Goal: Navigation & Orientation: Go to known website

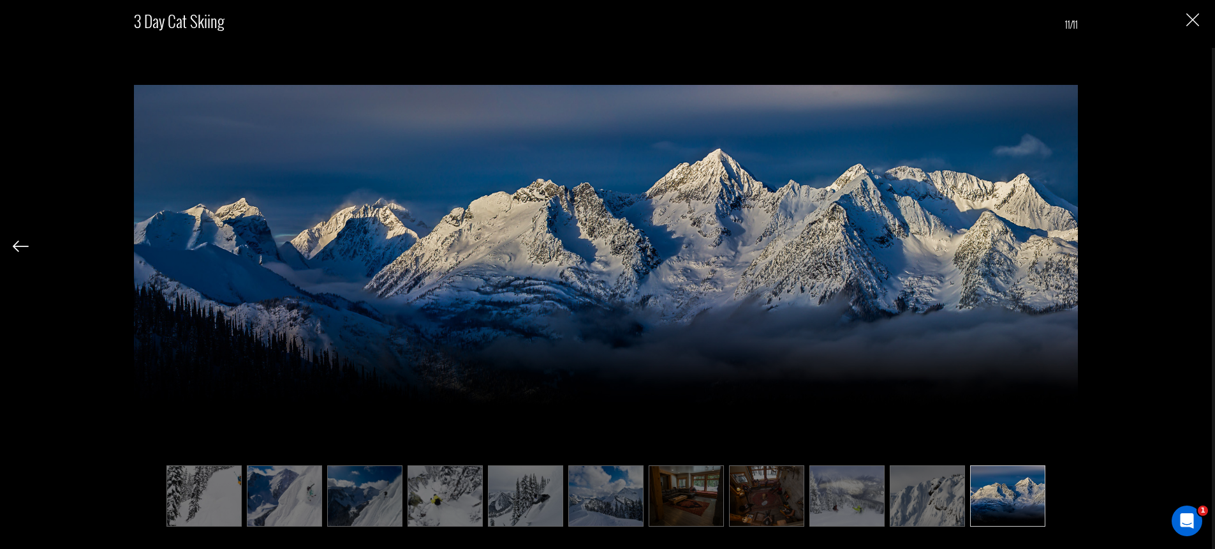
click at [1189, 18] on img "Close" at bounding box center [1192, 19] width 13 height 13
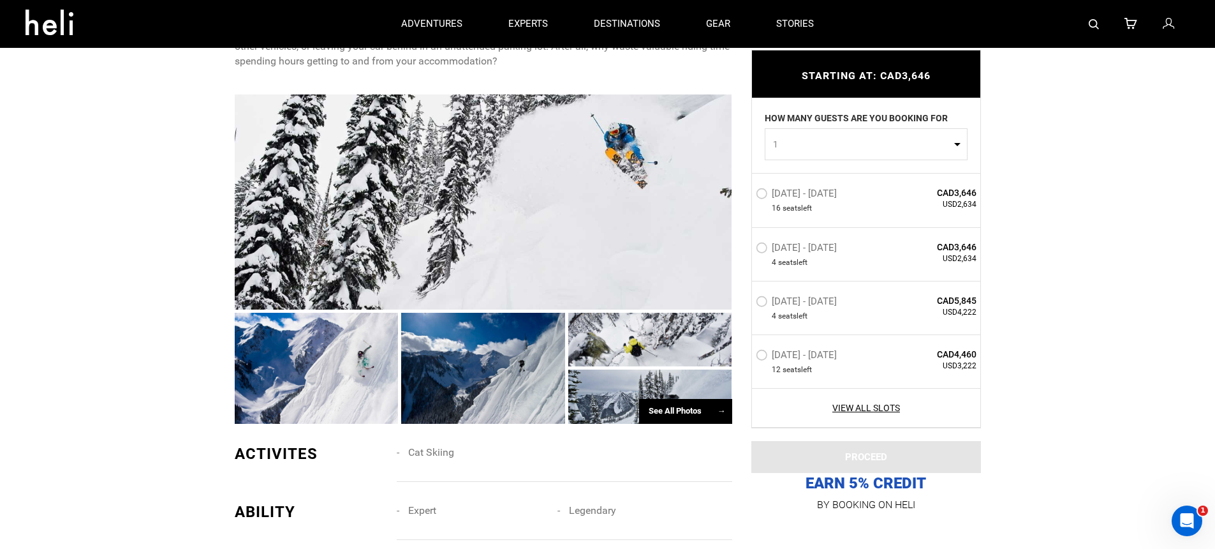
click at [1093, 23] on img at bounding box center [1094, 24] width 10 height 10
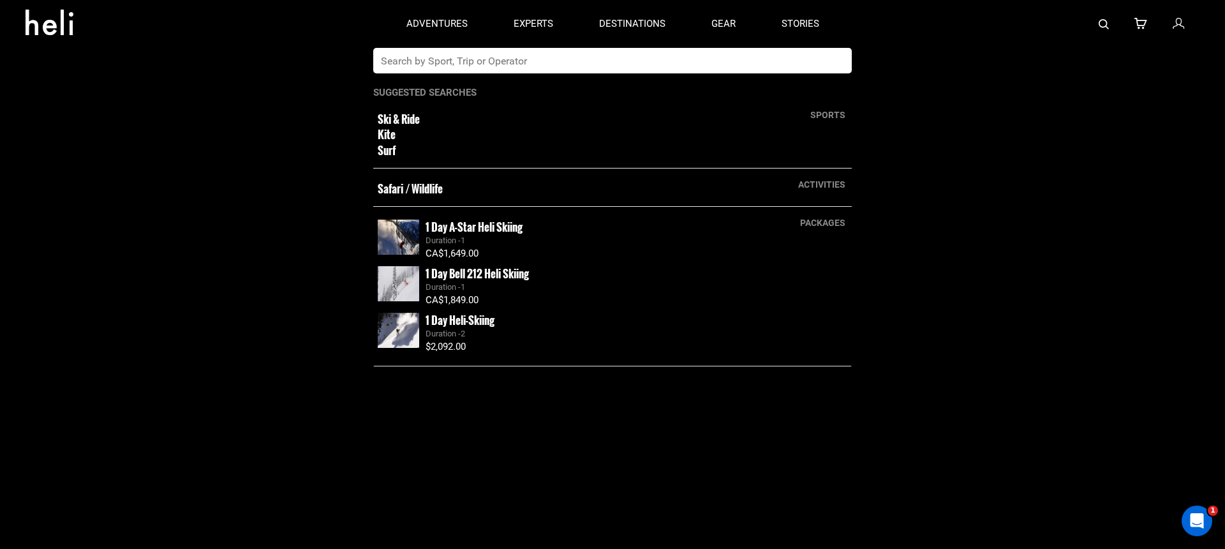
click at [559, 54] on input "text" at bounding box center [599, 61] width 452 height 26
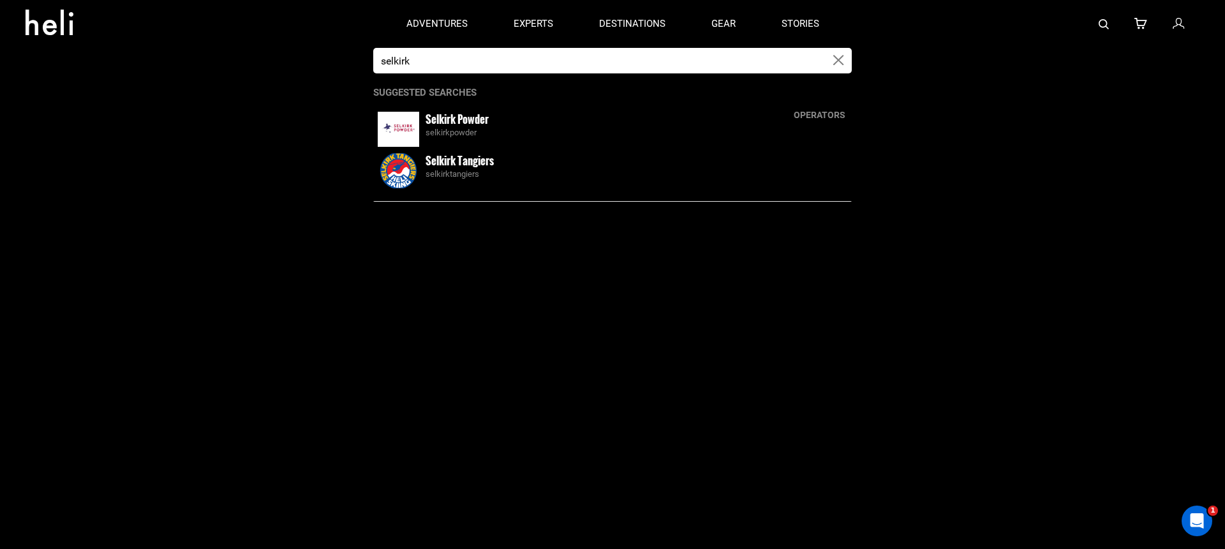
type input "selkirk"
click at [478, 168] on div "selkirktangiers" at bounding box center [636, 174] width 422 height 12
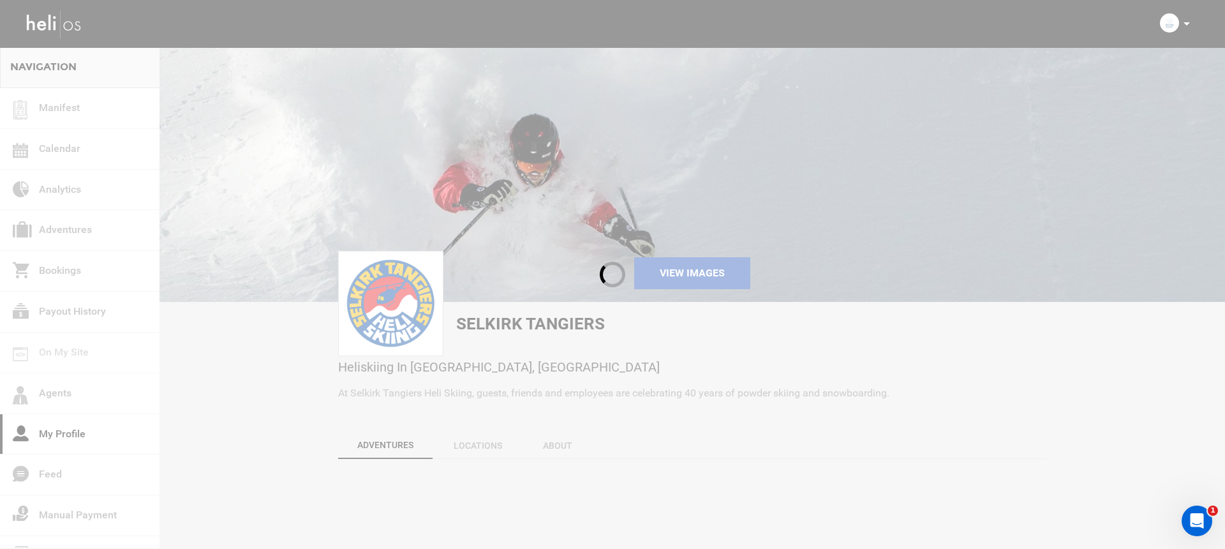
click at [1184, 22] on div at bounding box center [612, 274] width 1225 height 549
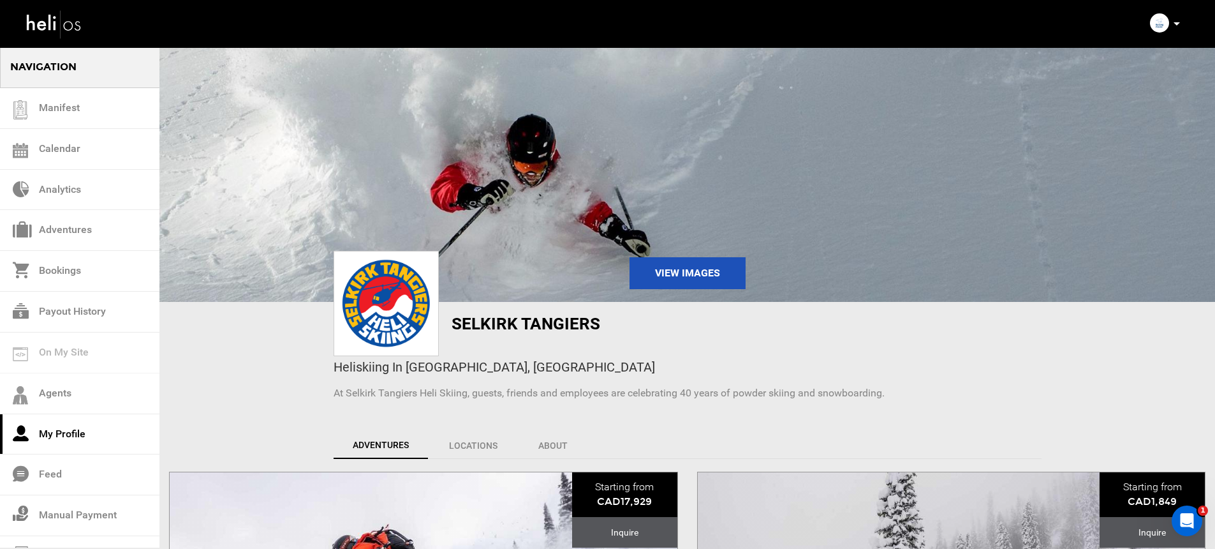
click at [1186, 26] on div "Complete Your Profile Account Settings Change Password Logout" at bounding box center [1167, 23] width 46 height 25
click at [1179, 23] on icon at bounding box center [1177, 23] width 6 height 3
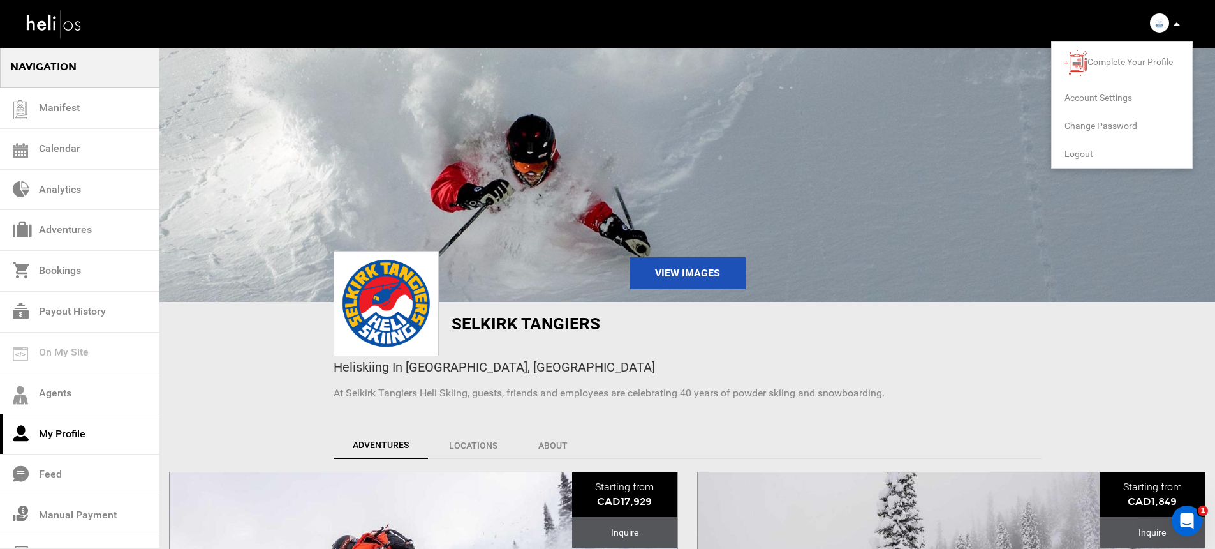
click at [1071, 154] on span "Logout" at bounding box center [1078, 154] width 29 height 10
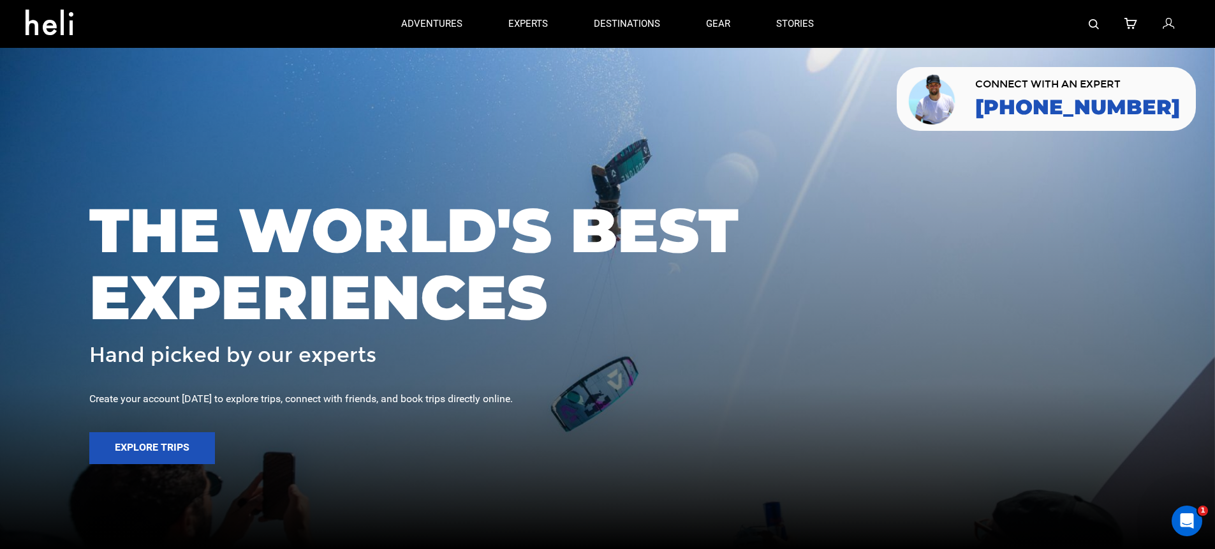
click at [1095, 23] on img at bounding box center [1094, 24] width 10 height 10
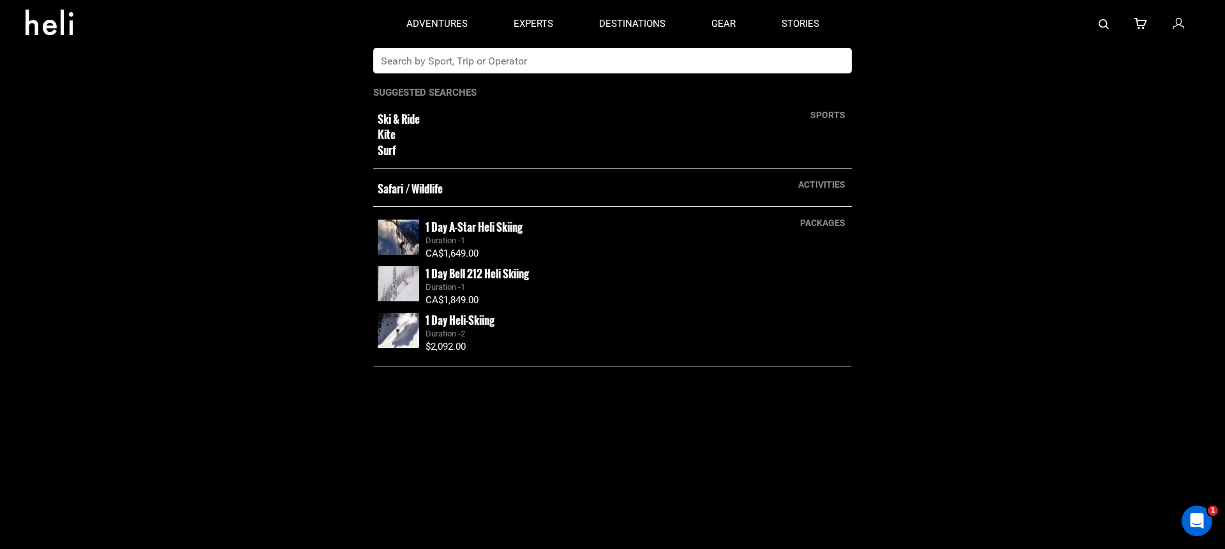
click at [593, 75] on app-search-panel "sports Ski & Ride Kite Surf activities Safari / Wildlife packages 1 Day A-Star …" at bounding box center [612, 298] width 1225 height 501
click at [598, 64] on input "text" at bounding box center [599, 61] width 452 height 26
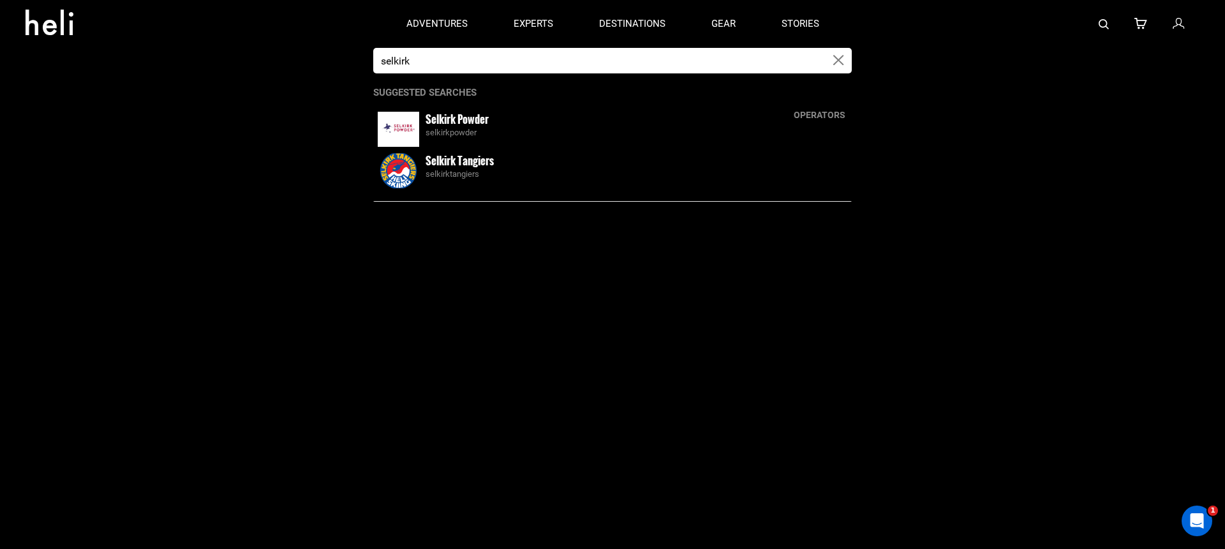
type input "selkirk"
click at [508, 165] on div "Selkirk Tangiers selkirktangiers" at bounding box center [636, 166] width 422 height 27
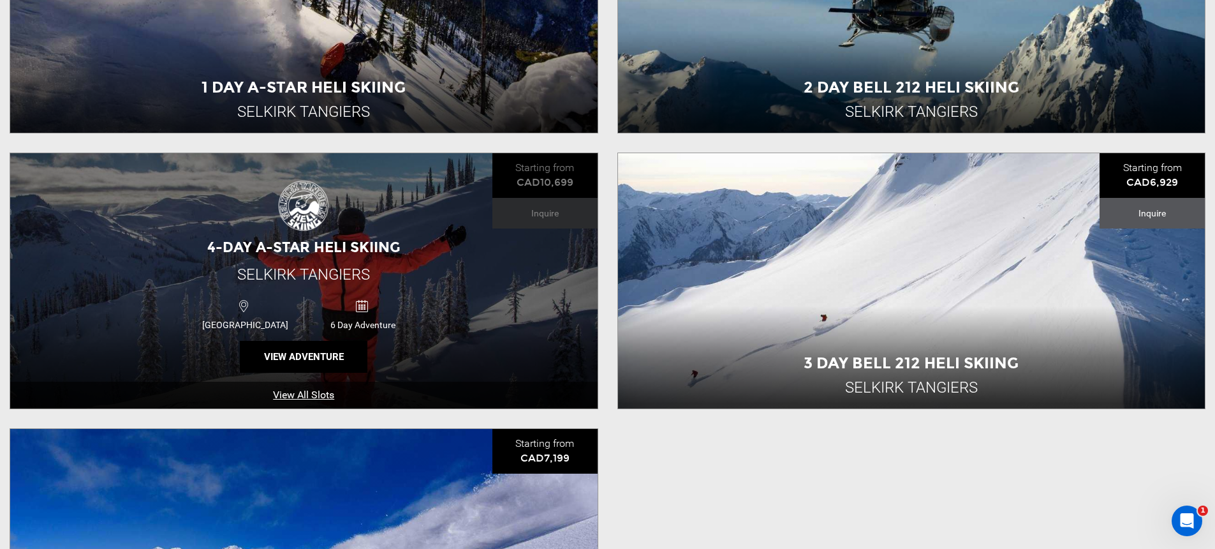
scroll to position [878, 0]
